Goal: Find specific page/section: Find specific page/section

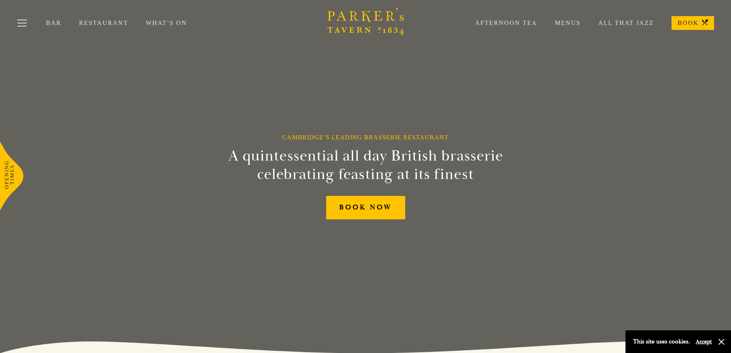
click at [570, 22] on link "Menus" at bounding box center [558, 23] width 43 height 8
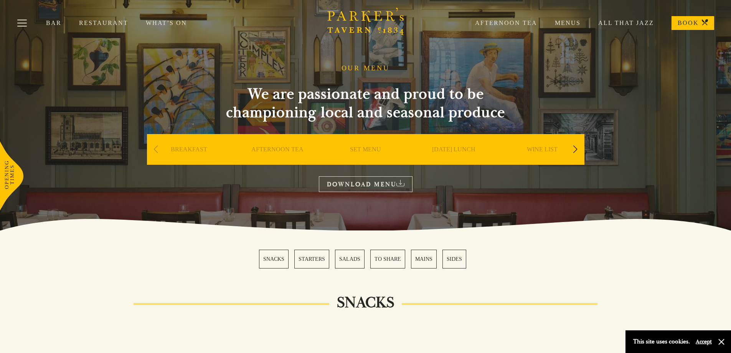
click at [180, 145] on link "BREAKFAST" at bounding box center [189, 160] width 36 height 31
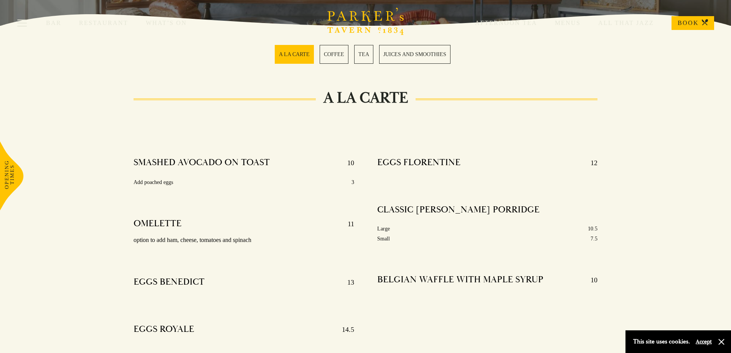
scroll to position [192, 0]
